Goal: Find specific page/section: Find specific page/section

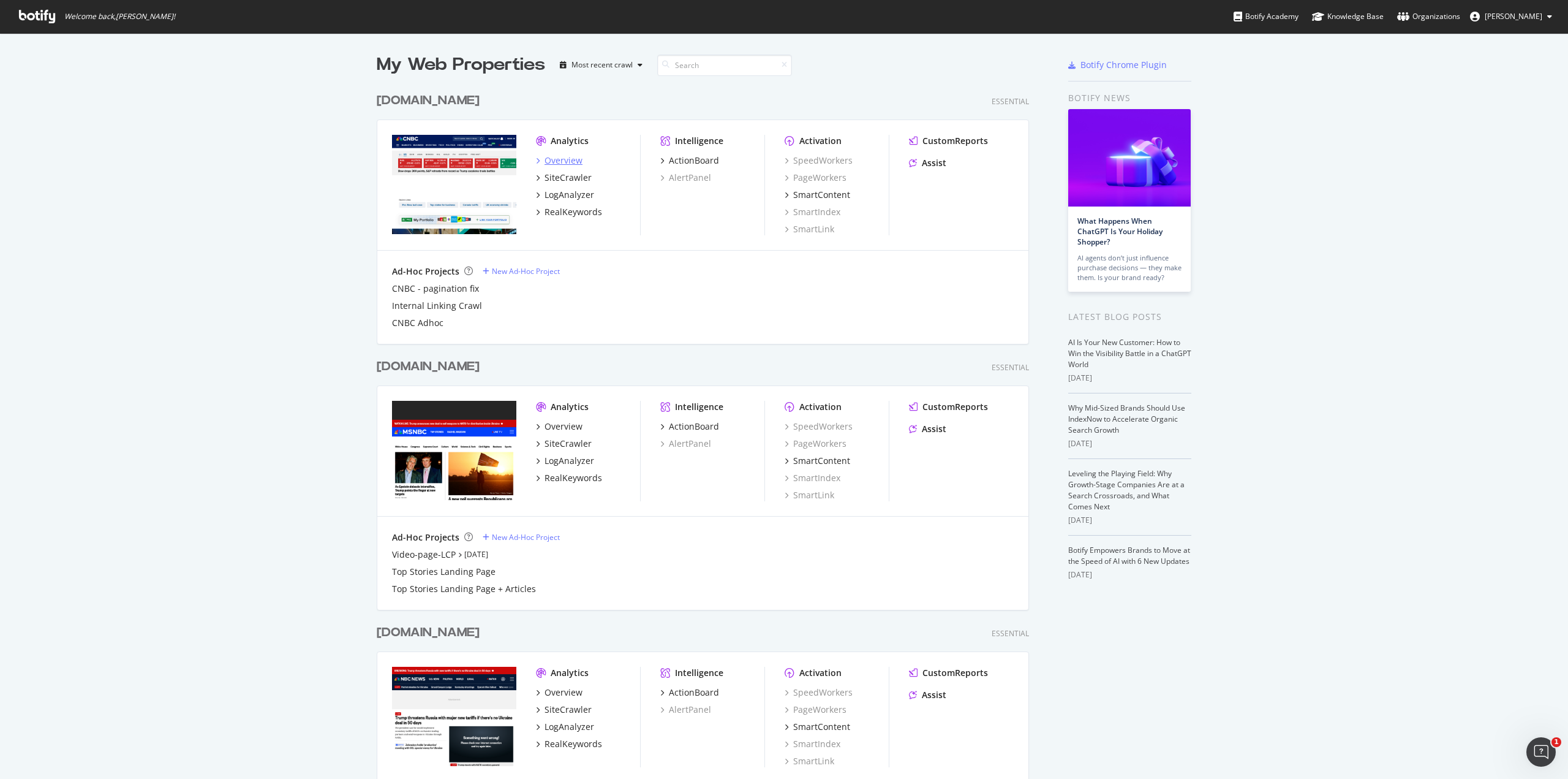
click at [554, 166] on div "Overview" at bounding box center [563, 160] width 38 height 12
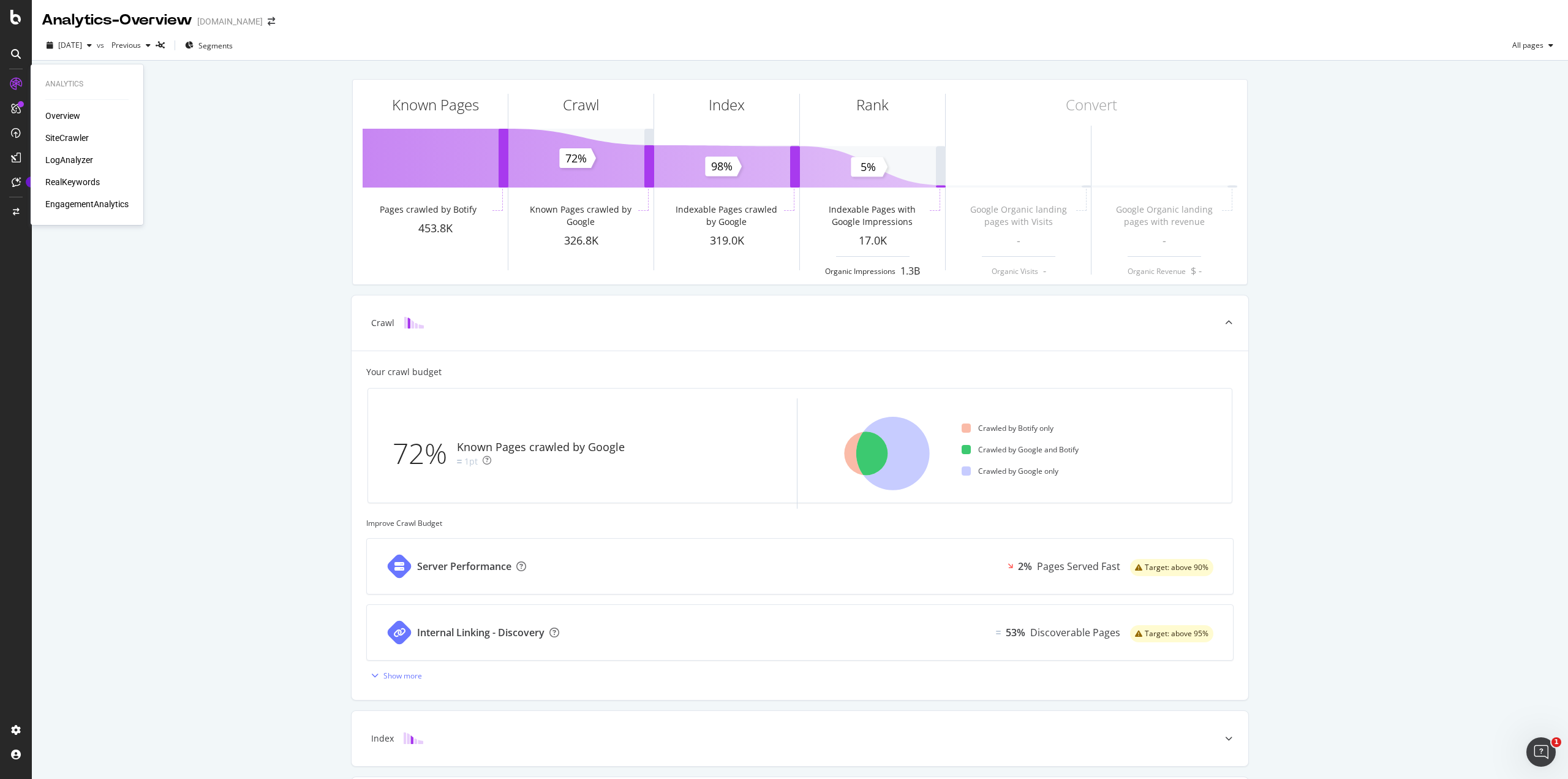
click at [68, 163] on div "LogAnalyzer" at bounding box center [69, 159] width 47 height 12
